Goal: Task Accomplishment & Management: Manage account settings

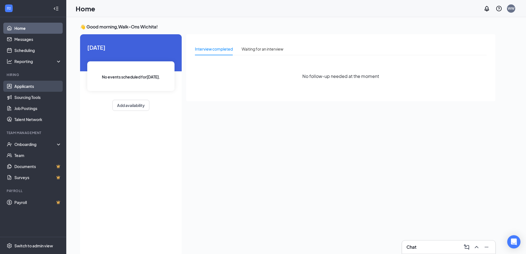
click at [32, 85] on link "Applicants" at bounding box center [37, 86] width 47 height 11
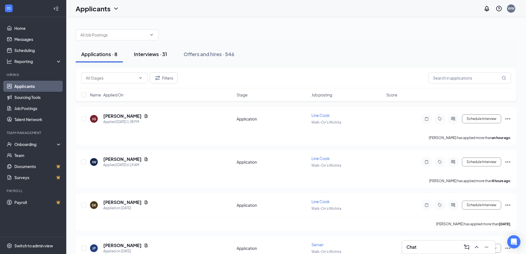
click at [161, 52] on div "Interviews · 31" at bounding box center [150, 54] width 33 height 7
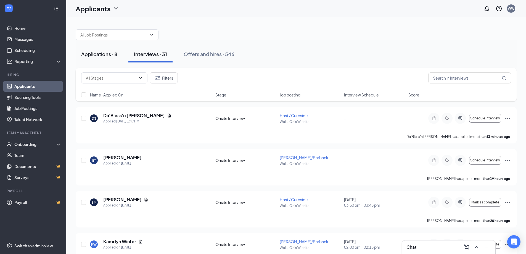
click at [90, 53] on div "Applications · 8" at bounding box center [99, 54] width 36 height 7
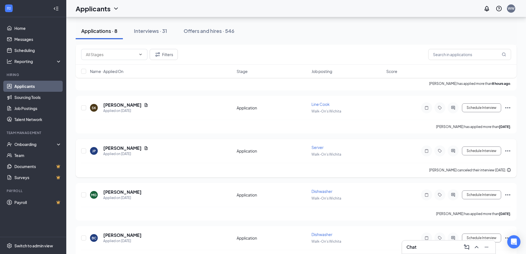
scroll to position [110, 0]
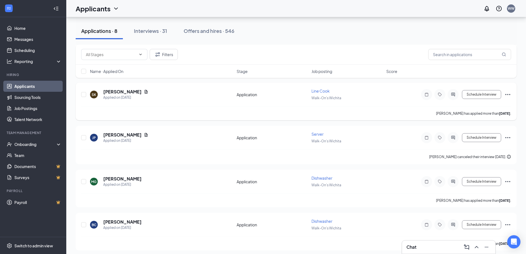
click at [264, 92] on icon "Ellipses" at bounding box center [507, 94] width 7 height 7
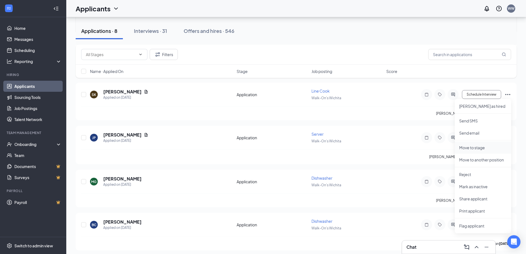
click at [264, 150] on li "Move to stage" at bounding box center [483, 147] width 56 height 12
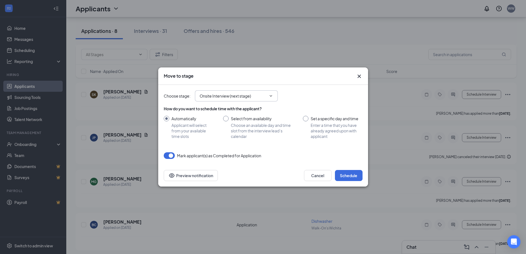
click at [250, 95] on input "Onsite Interview (next stage)" at bounding box center [233, 96] width 67 height 6
click at [229, 132] on div "Hiring Complete" at bounding box center [219, 132] width 30 height 6
type input "Hiring Complete"
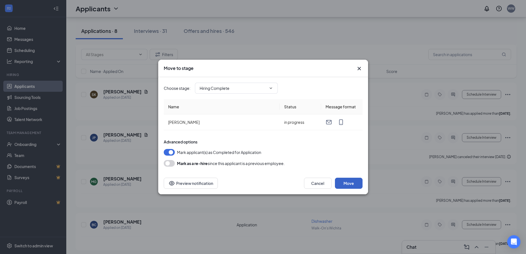
click at [264, 181] on button "Move" at bounding box center [349, 182] width 28 height 11
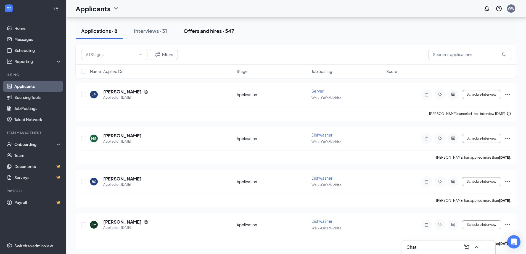
click at [209, 31] on div "Offers and hires · 547" at bounding box center [209, 30] width 51 height 7
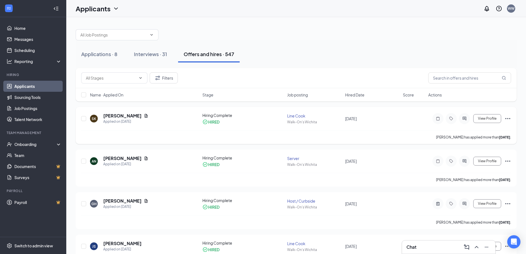
click at [264, 119] on icon "Ellipses" at bounding box center [507, 118] width 7 height 7
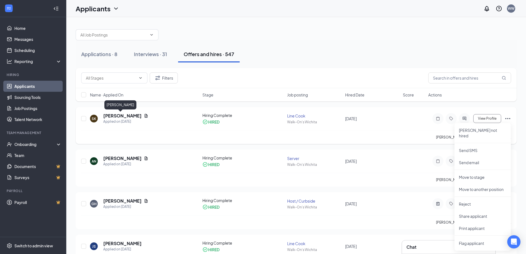
click at [124, 115] on h5 "[PERSON_NAME]" at bounding box center [122, 116] width 38 height 6
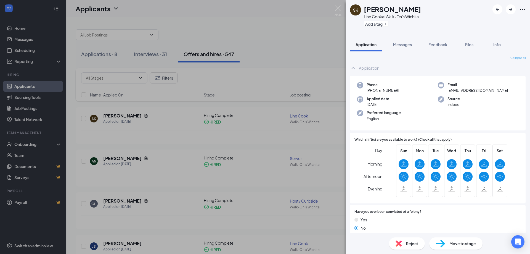
click at [264, 240] on span "Move to stage" at bounding box center [462, 243] width 26 height 6
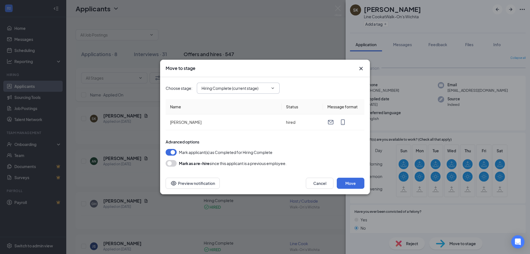
click at [225, 89] on input "Hiring Complete (current stage)" at bounding box center [234, 88] width 67 height 6
click at [264, 186] on button "Move" at bounding box center [351, 182] width 28 height 11
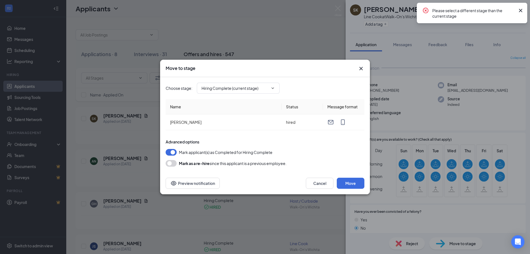
click at [264, 13] on div "Please select a different stage than the current stage" at bounding box center [472, 13] width 110 height 20
click at [264, 1] on div "Move to stage Choose stage : Hiring Complete (current stage) Application Onsite…" at bounding box center [265, 127] width 530 height 254
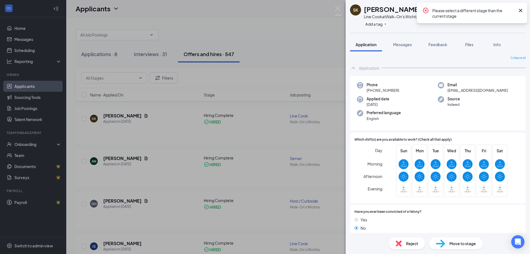
click at [264, 9] on div "SK [PERSON_NAME] Line Cook at Walk-On's Wichita Add a tag Application Messages …" at bounding box center [265, 127] width 530 height 254
click at [264, 9] on img at bounding box center [337, 11] width 7 height 11
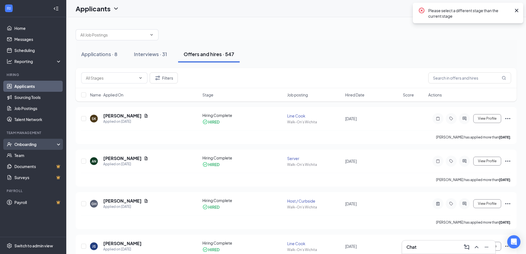
click at [25, 140] on div "Onboarding" at bounding box center [33, 144] width 66 height 11
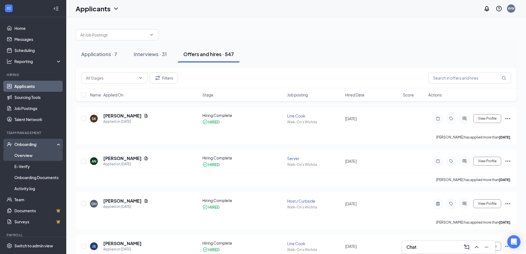
click at [28, 157] on link "Overview" at bounding box center [37, 155] width 47 height 11
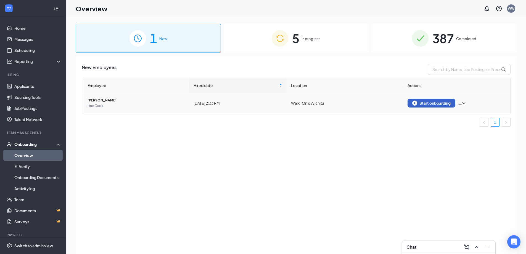
click at [264, 102] on div "Start onboarding" at bounding box center [431, 102] width 38 height 5
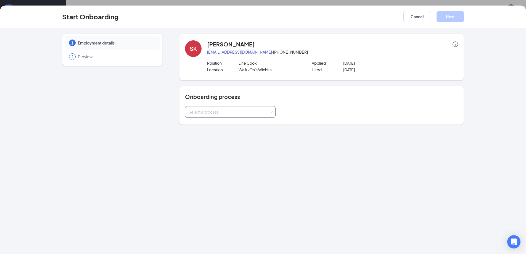
click at [217, 112] on div "Select a process" at bounding box center [228, 112] width 81 height 6
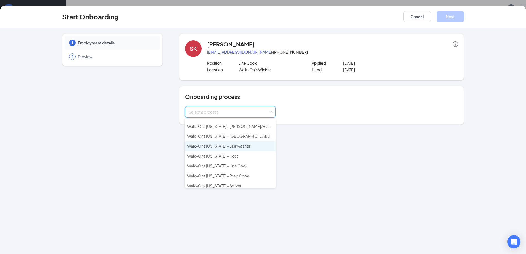
scroll to position [40, 0]
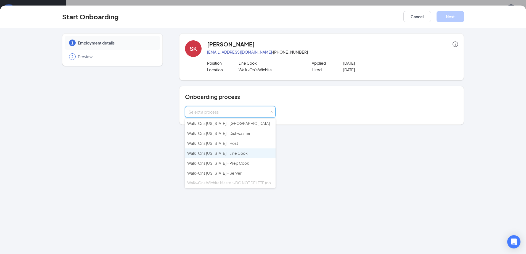
click at [241, 156] on li "Walk-Ons [US_STATE] - Line Cook" at bounding box center [230, 153] width 91 height 10
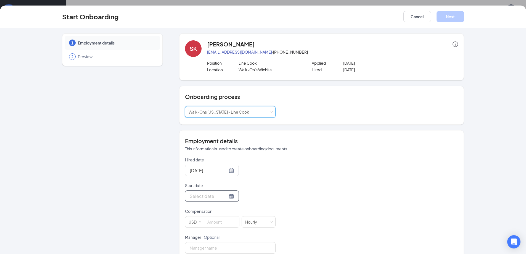
click at [226, 197] on div at bounding box center [212, 195] width 44 height 7
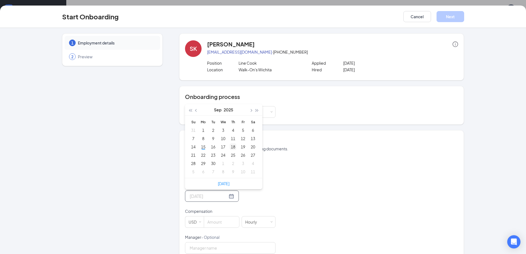
type input "[DATE]"
click at [230, 148] on div "18" at bounding box center [233, 146] width 7 height 7
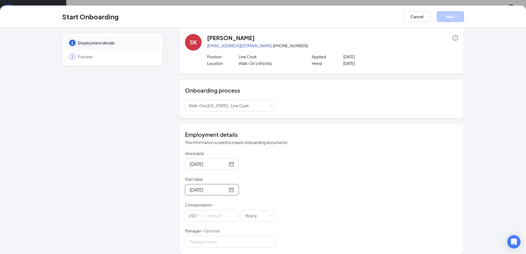
scroll to position [12, 0]
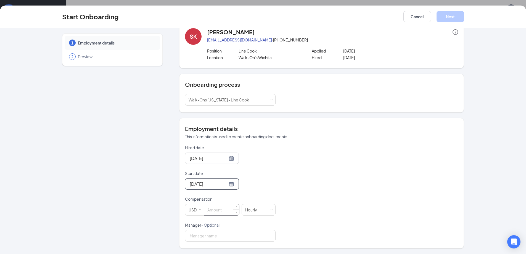
click at [211, 211] on input at bounding box center [221, 209] width 35 height 11
type input "17"
click at [264, 201] on div "Hired date [DATE] Start date [DATE] [DATE] Su Mo Tu We Th Fr Sa 31 1 2 3 4 5 6 …" at bounding box center [321, 193] width 273 height 97
click at [232, 238] on input "Manager - Optional" at bounding box center [230, 236] width 91 height 12
type input "ben"
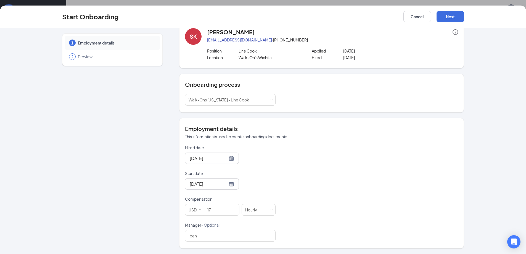
click at [264, 215] on div "Hired date [DATE] Start date [DATE] [DATE] Su Mo Tu We Th Fr Sa 31 1 2 3 4 5 6 …" at bounding box center [321, 193] width 273 height 97
click at [264, 19] on button "Next" at bounding box center [450, 16] width 28 height 11
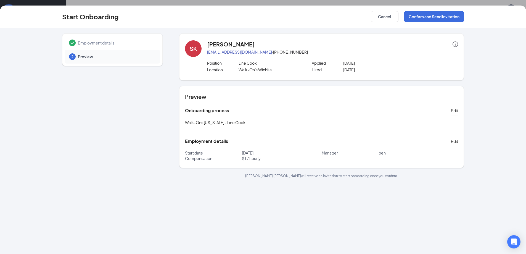
scroll to position [0, 0]
click at [264, 18] on button "Confirm and Send Invitation" at bounding box center [434, 16] width 60 height 11
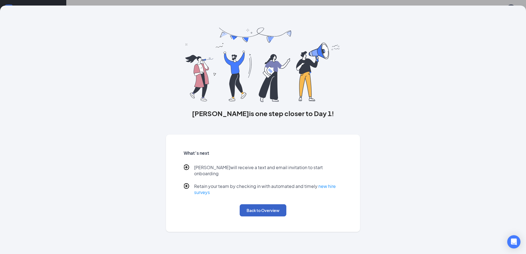
click at [264, 207] on button "Back to Overview" at bounding box center [263, 210] width 47 height 12
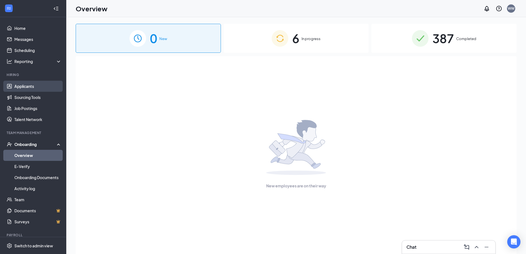
click at [24, 83] on link "Applicants" at bounding box center [37, 86] width 47 height 11
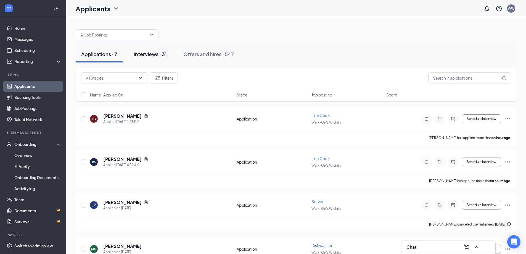
click at [161, 51] on div "Interviews · 31" at bounding box center [150, 54] width 33 height 7
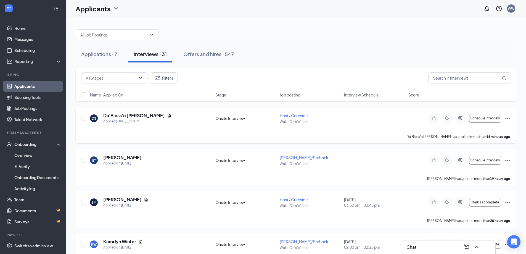
click at [167, 117] on icon "Document" at bounding box center [169, 115] width 4 height 4
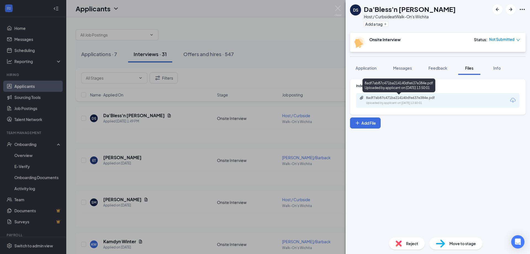
click at [264, 99] on div "8adf7ab87c471ba214140dfe637e384e.pdf" at bounding box center [404, 97] width 77 height 4
